Goal: Task Accomplishment & Management: Manage account settings

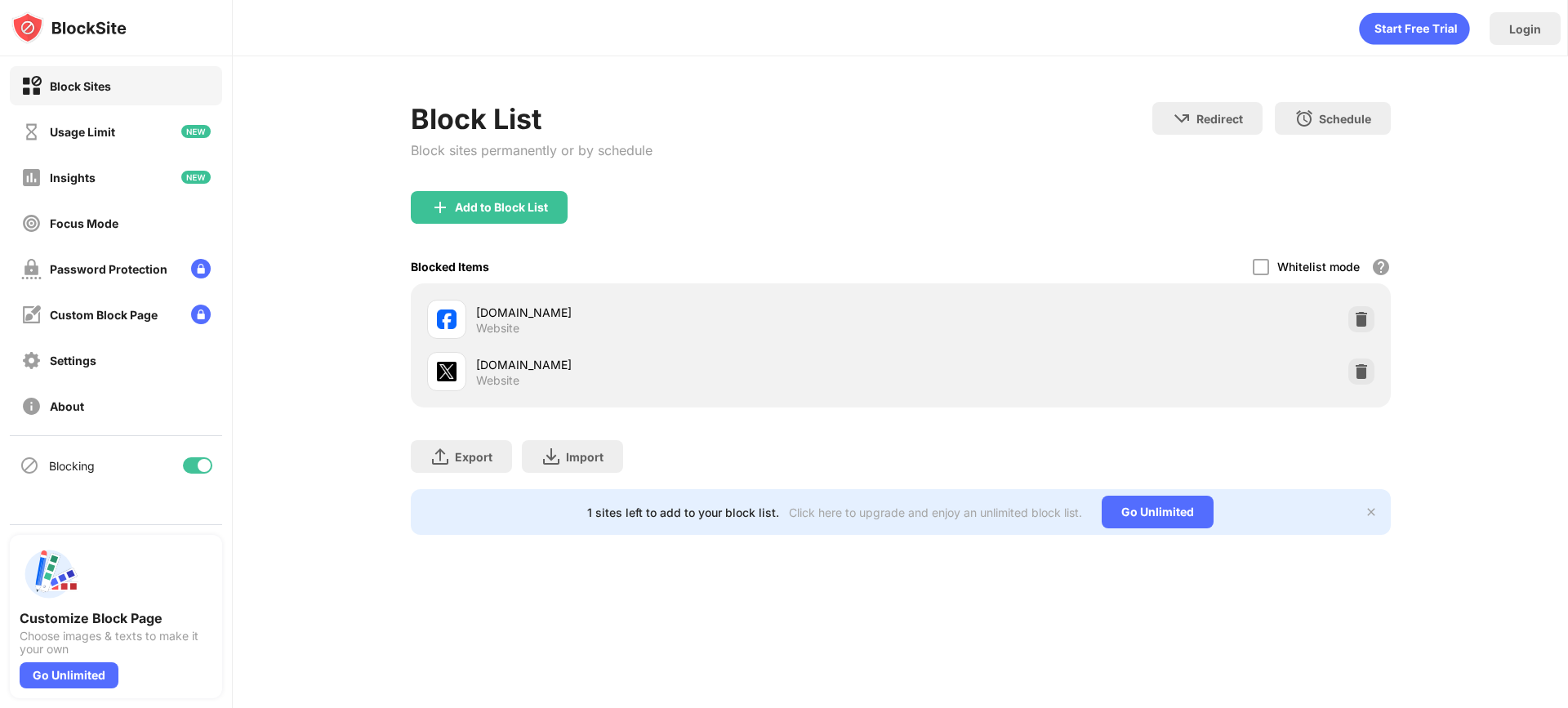
click at [1382, 355] on div "facebook.com Website x.com Website" at bounding box center [901, 346] width 980 height 124
click at [1359, 370] on img at bounding box center [1361, 371] width 16 height 16
click at [1362, 321] on img at bounding box center [1361, 319] width 16 height 16
